Goal: Find specific page/section: Find specific page/section

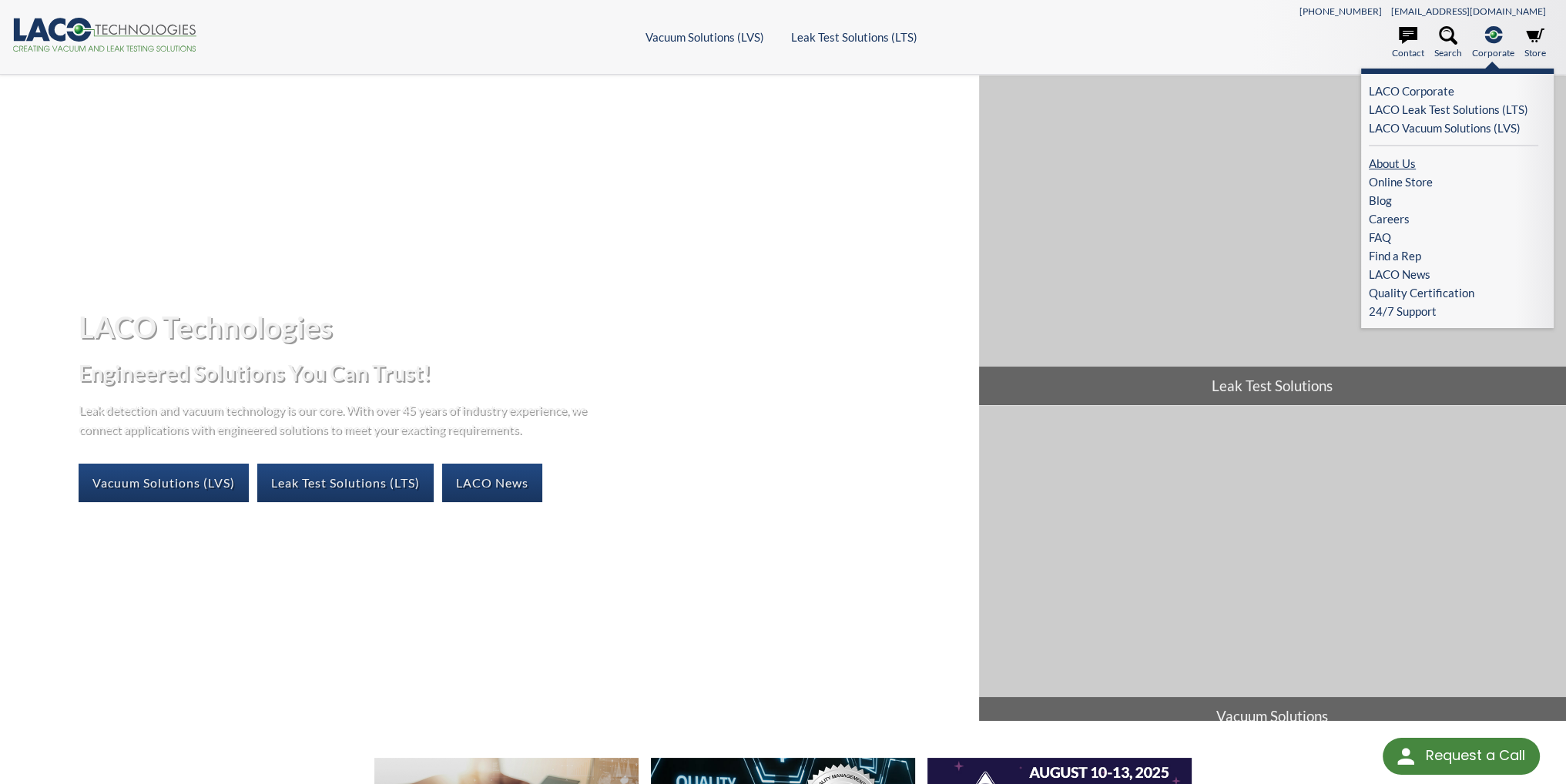
click at [1373, 164] on link "About Us" at bounding box center [1453, 164] width 170 height 19
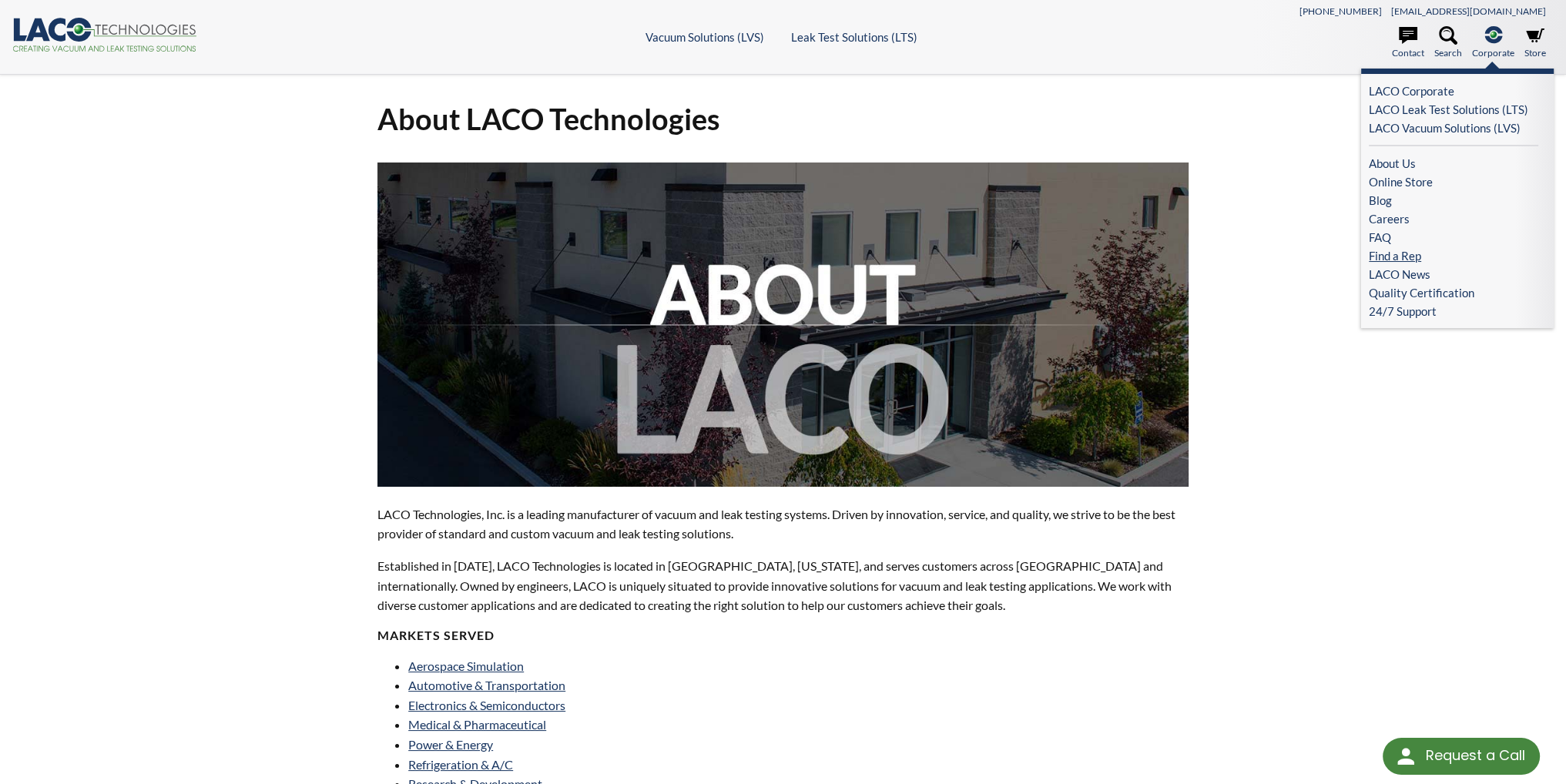
click at [1388, 254] on link "Find a Rep" at bounding box center [1453, 256] width 170 height 19
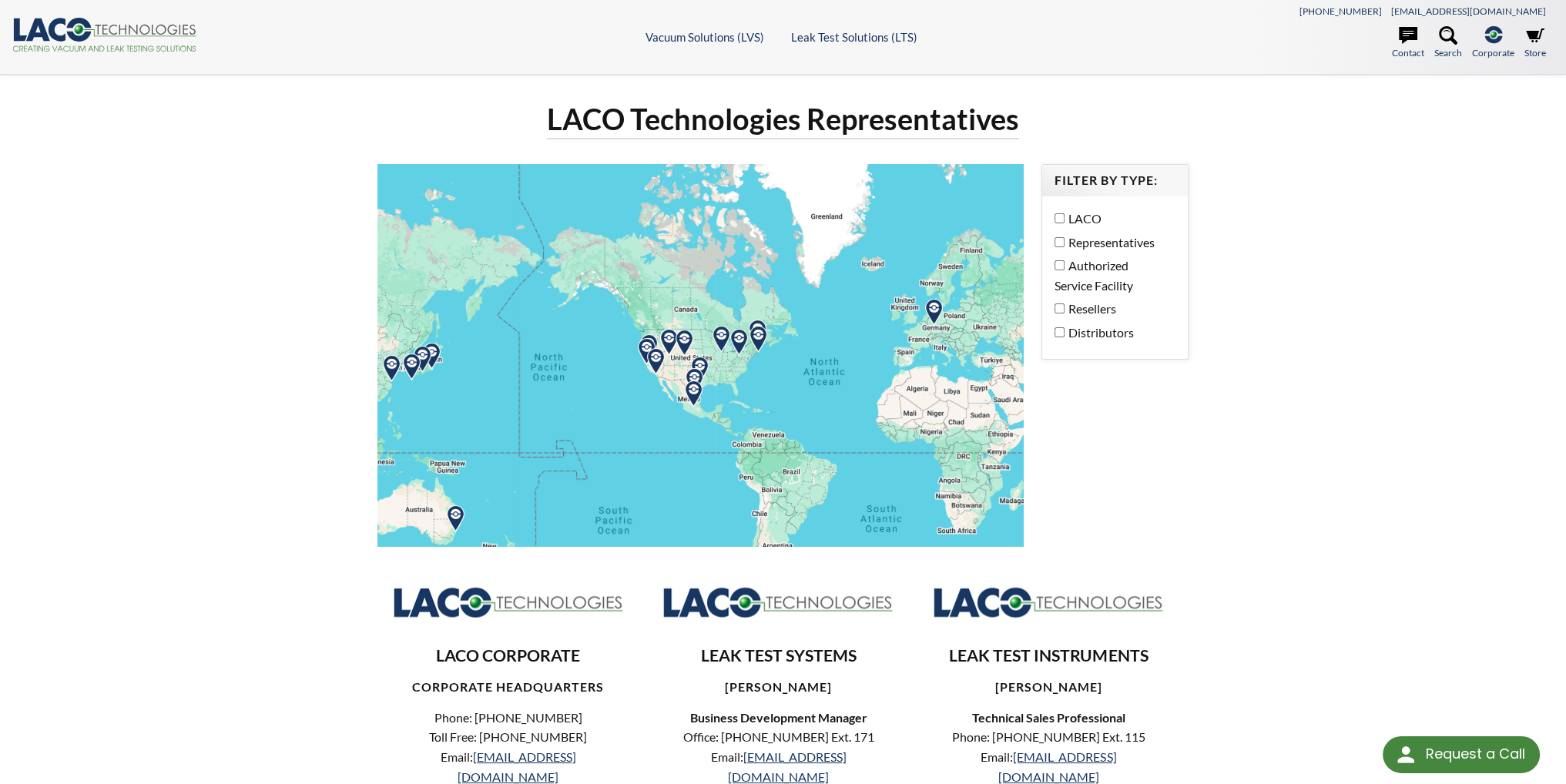
select select "Language Translate Widget"
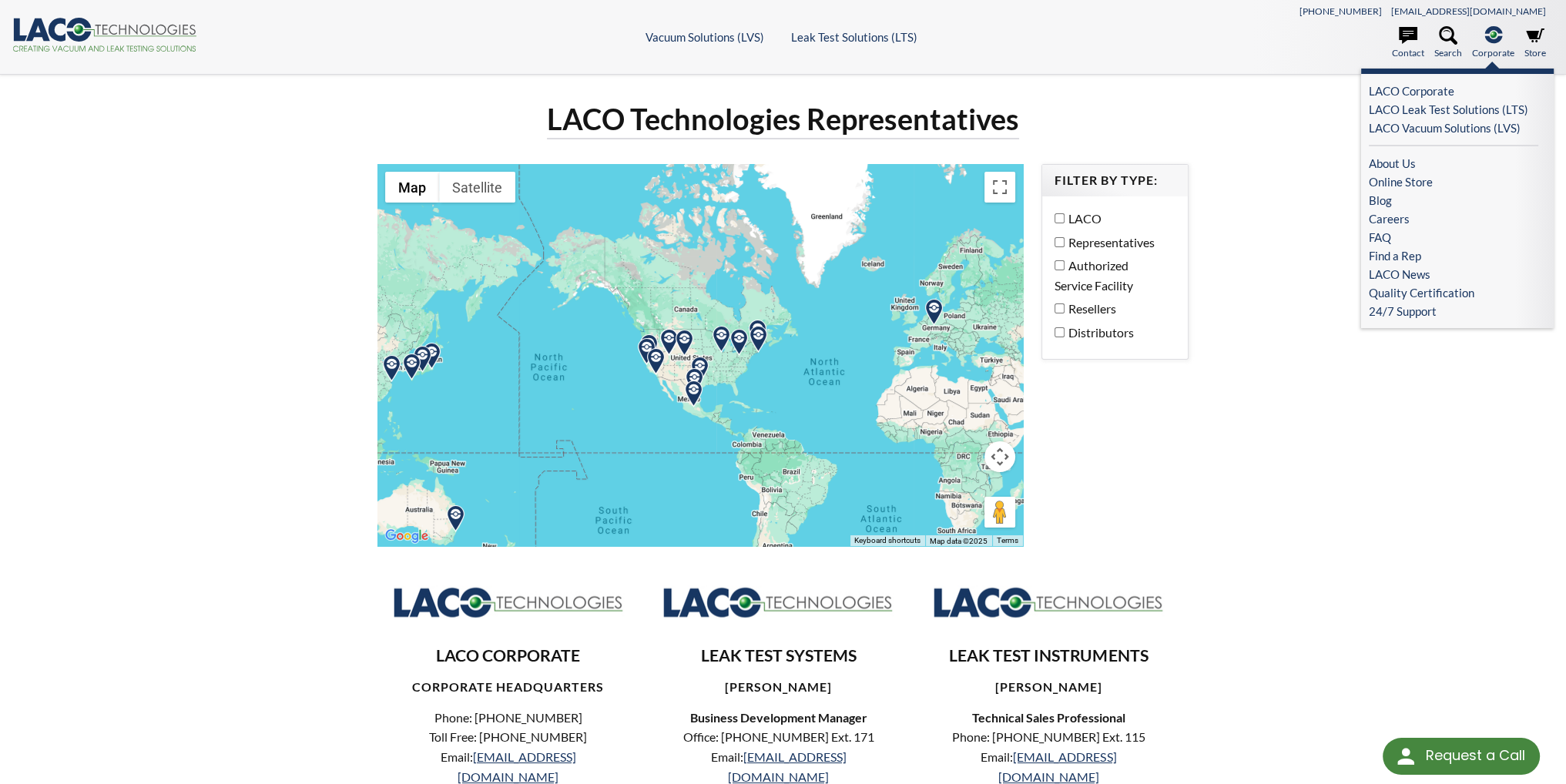
click at [1492, 53] on span "Corporate" at bounding box center [1493, 52] width 42 height 15
click at [1410, 96] on link "LACO Corporate" at bounding box center [1453, 91] width 170 height 19
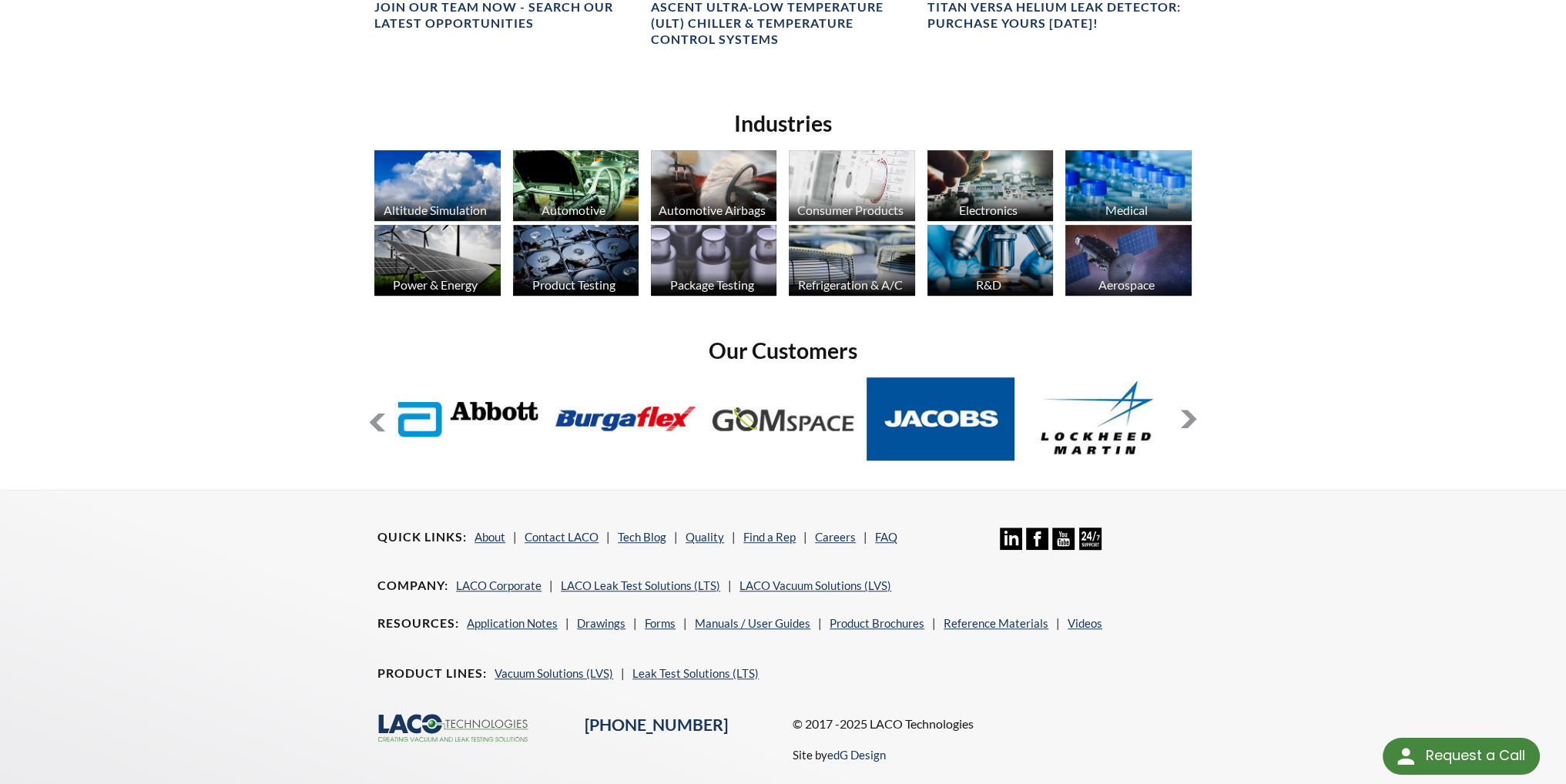
scroll to position [1201, 0]
